Goal: Task Accomplishment & Management: Complete application form

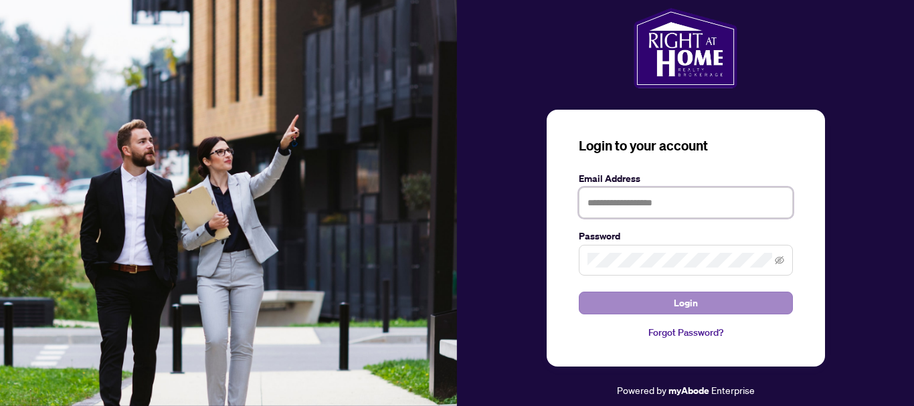
type input "**********"
click at [721, 292] on button "Login" at bounding box center [686, 303] width 214 height 23
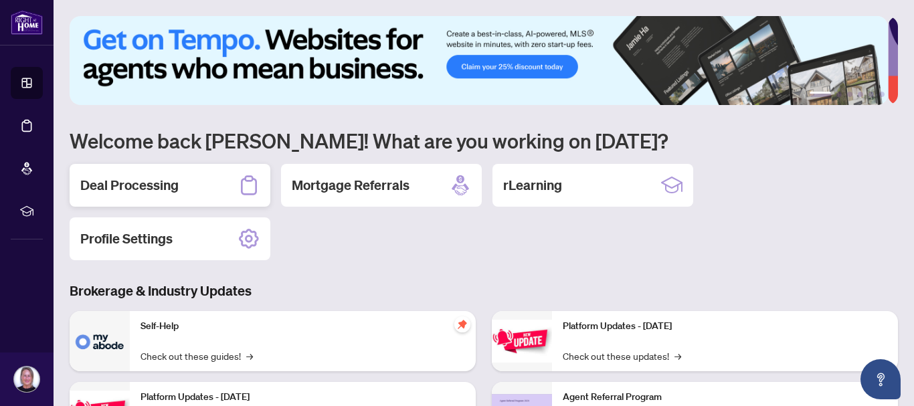
click at [156, 193] on h2 "Deal Processing" at bounding box center [129, 185] width 98 height 19
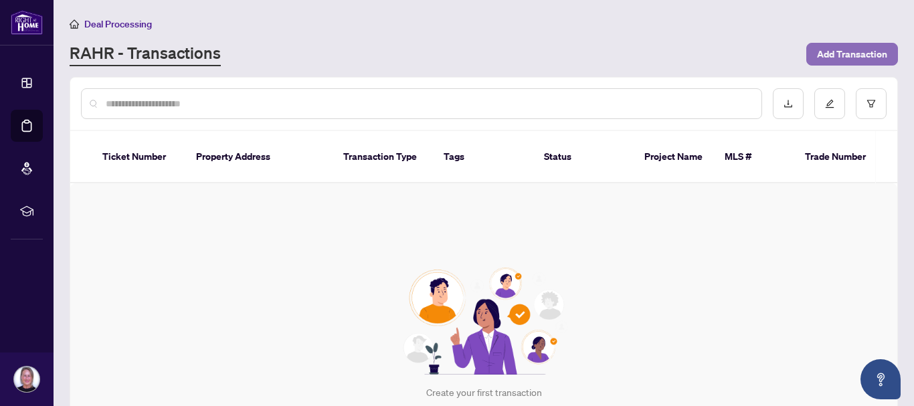
click at [840, 54] on span "Add Transaction" at bounding box center [852, 53] width 70 height 21
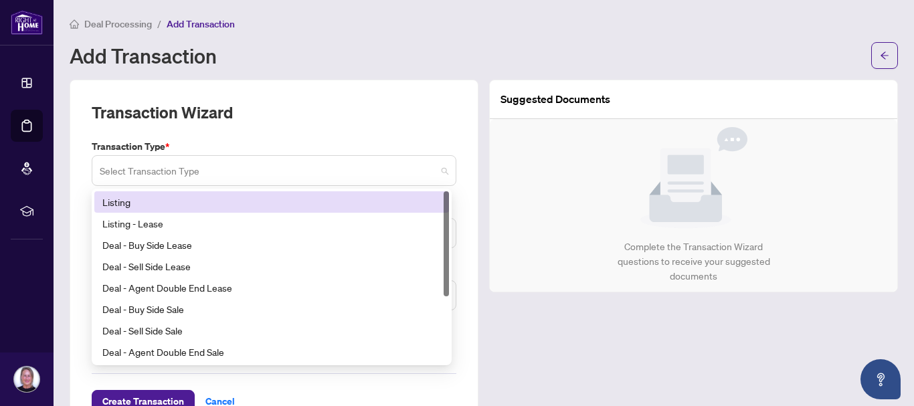
click at [439, 167] on span at bounding box center [274, 170] width 349 height 25
click at [304, 198] on div "Listing" at bounding box center [271, 202] width 338 height 15
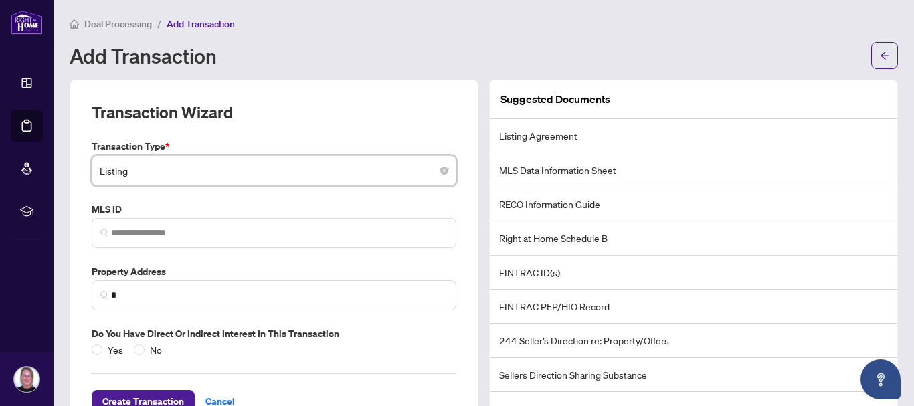
scroll to position [45, 0]
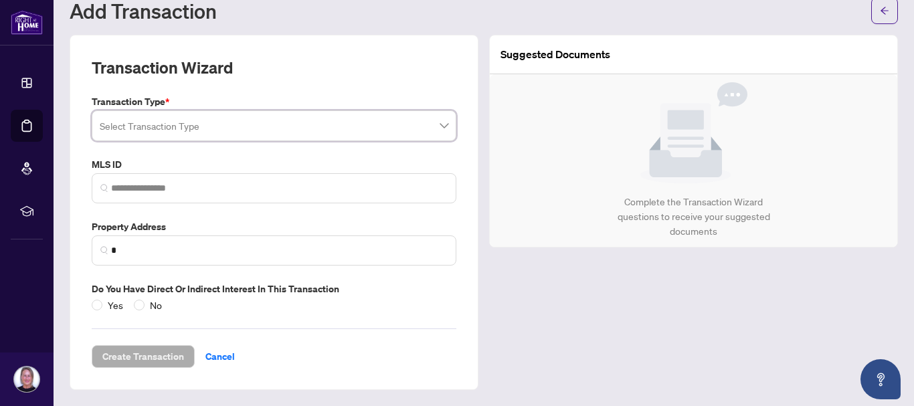
click at [352, 129] on input "search" at bounding box center [268, 127] width 336 height 29
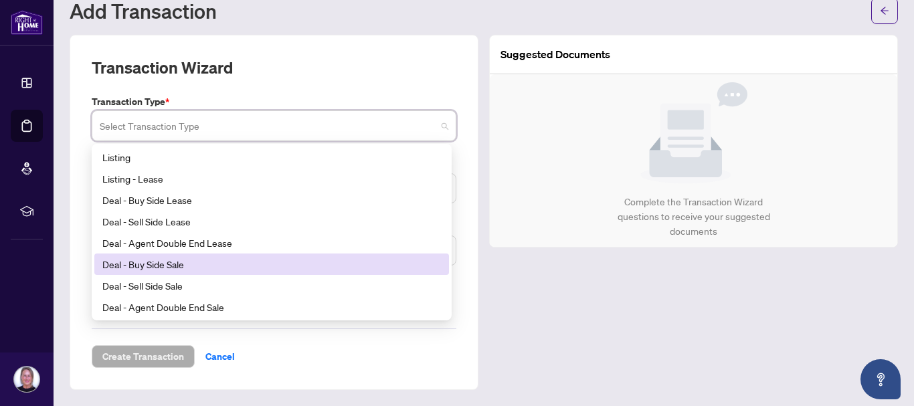
click at [250, 260] on div "Deal - Buy Side Sale" at bounding box center [271, 264] width 338 height 15
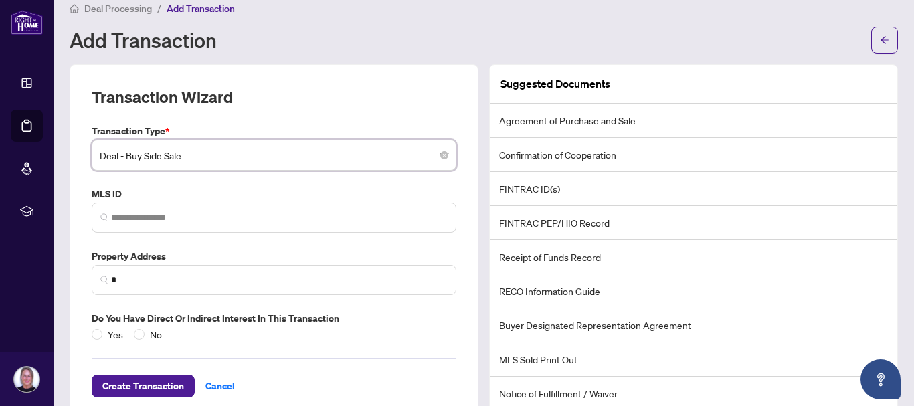
scroll to position [0, 0]
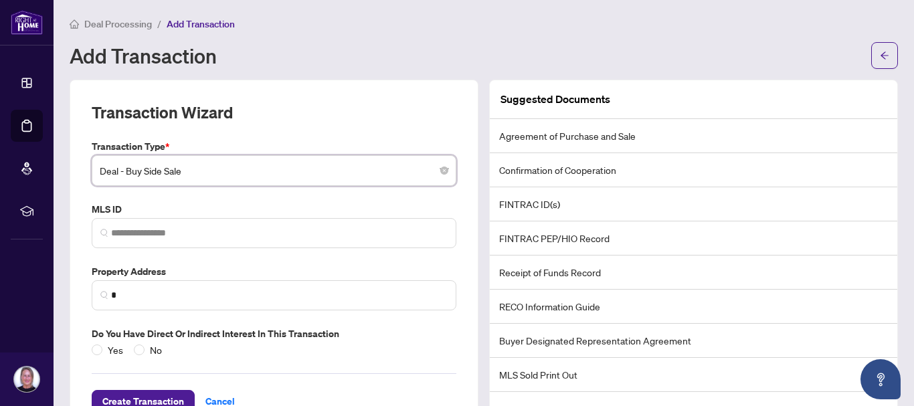
click at [331, 43] on div "Add Transaction" at bounding box center [484, 55] width 828 height 27
click at [347, 64] on div "Add Transaction" at bounding box center [466, 55] width 793 height 21
click at [415, 52] on div "Add Transaction" at bounding box center [466, 55] width 793 height 21
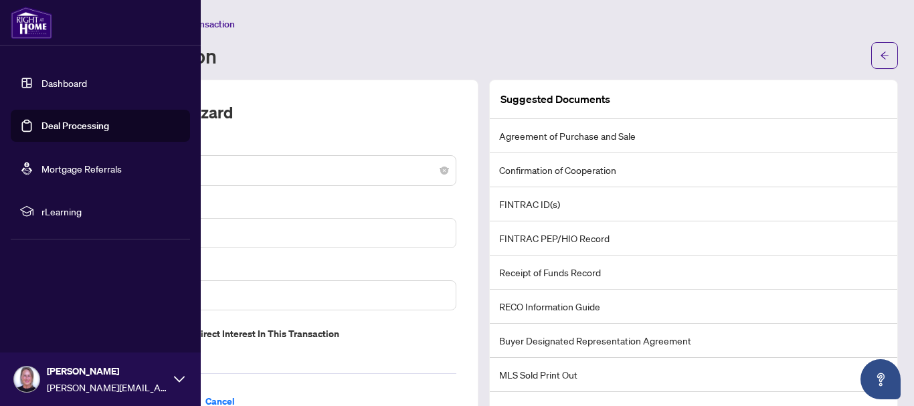
click at [56, 80] on link "Dashboard" at bounding box center [63, 83] width 45 height 12
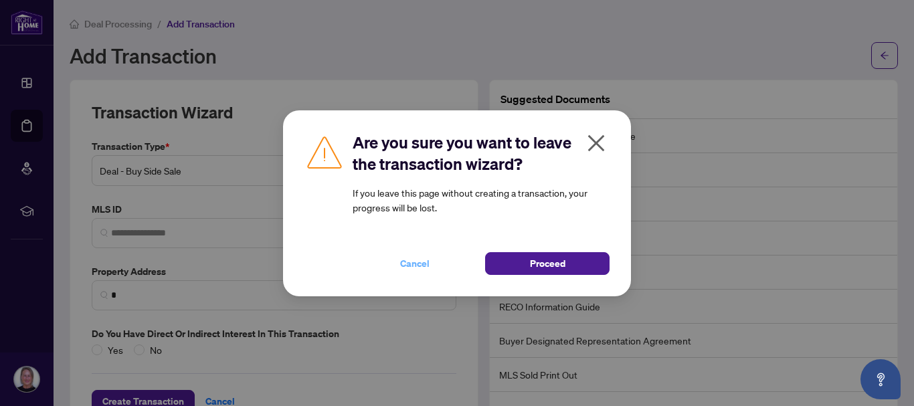
click at [433, 266] on button "Cancel" at bounding box center [415, 263] width 124 height 23
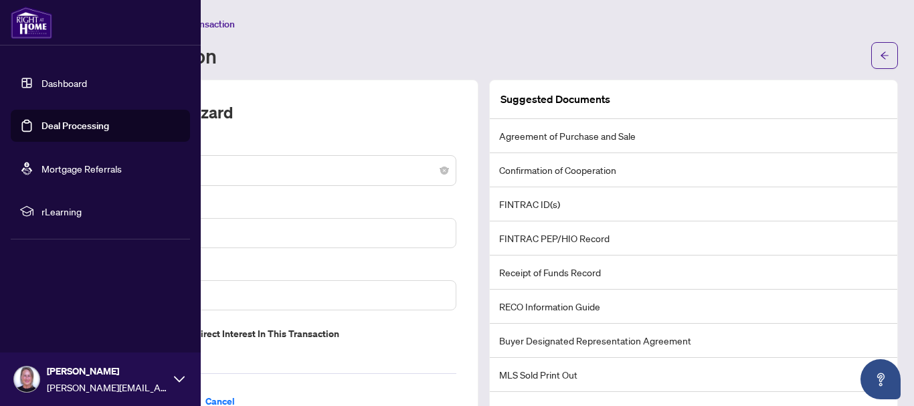
click at [50, 78] on link "Dashboard" at bounding box center [63, 83] width 45 height 12
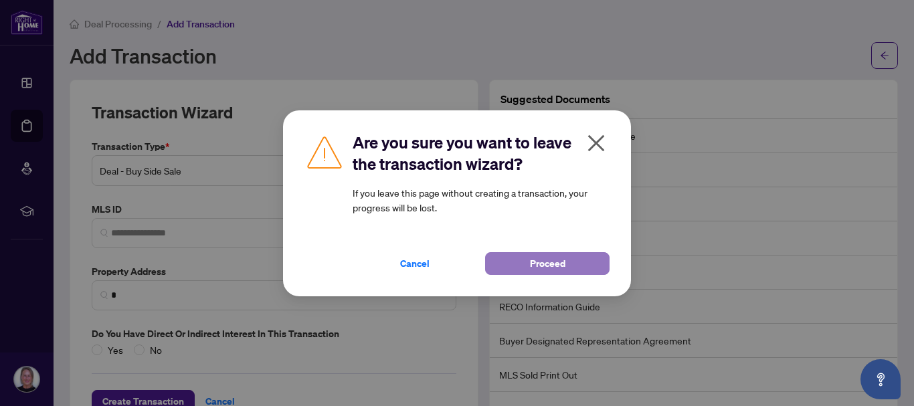
click at [560, 260] on span "Proceed" at bounding box center [547, 263] width 35 height 21
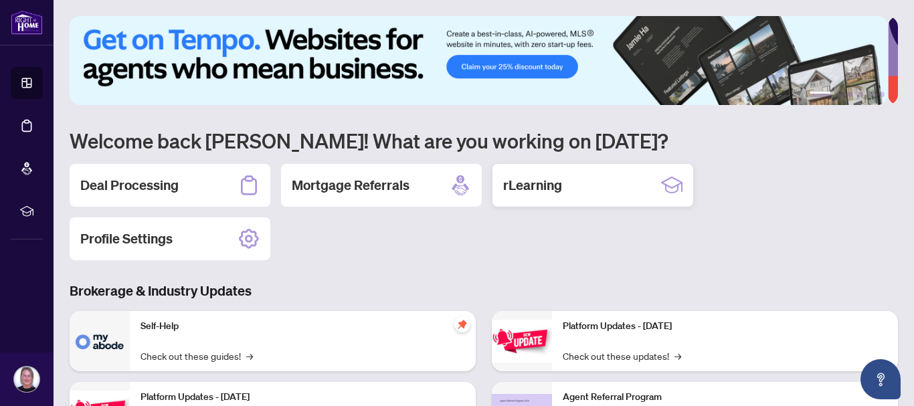
click at [597, 182] on div "rLearning" at bounding box center [592, 185] width 201 height 43
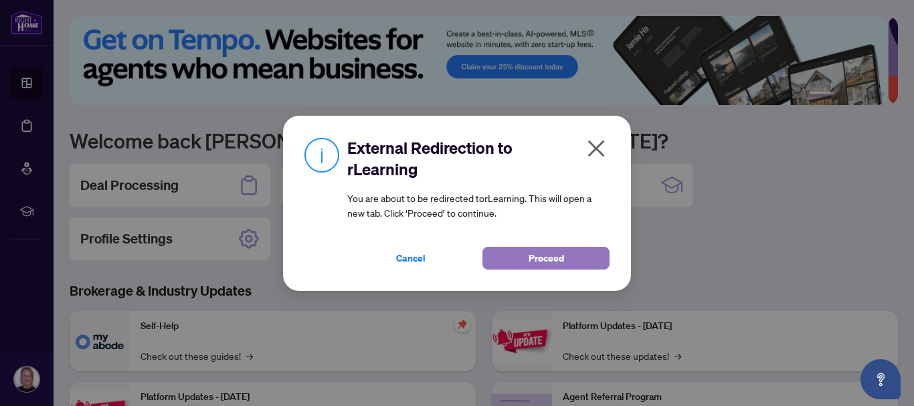
click at [569, 255] on button "Proceed" at bounding box center [545, 258] width 127 height 23
